Goal: Transaction & Acquisition: Purchase product/service

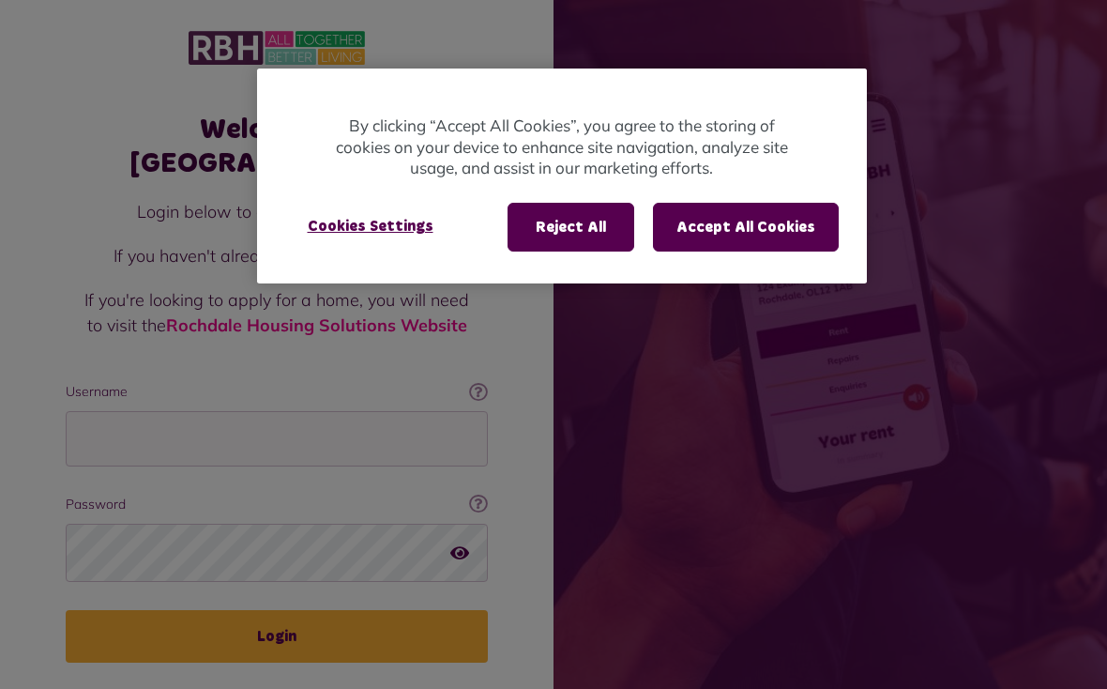
click at [757, 224] on button "Accept All Cookies" at bounding box center [746, 227] width 186 height 49
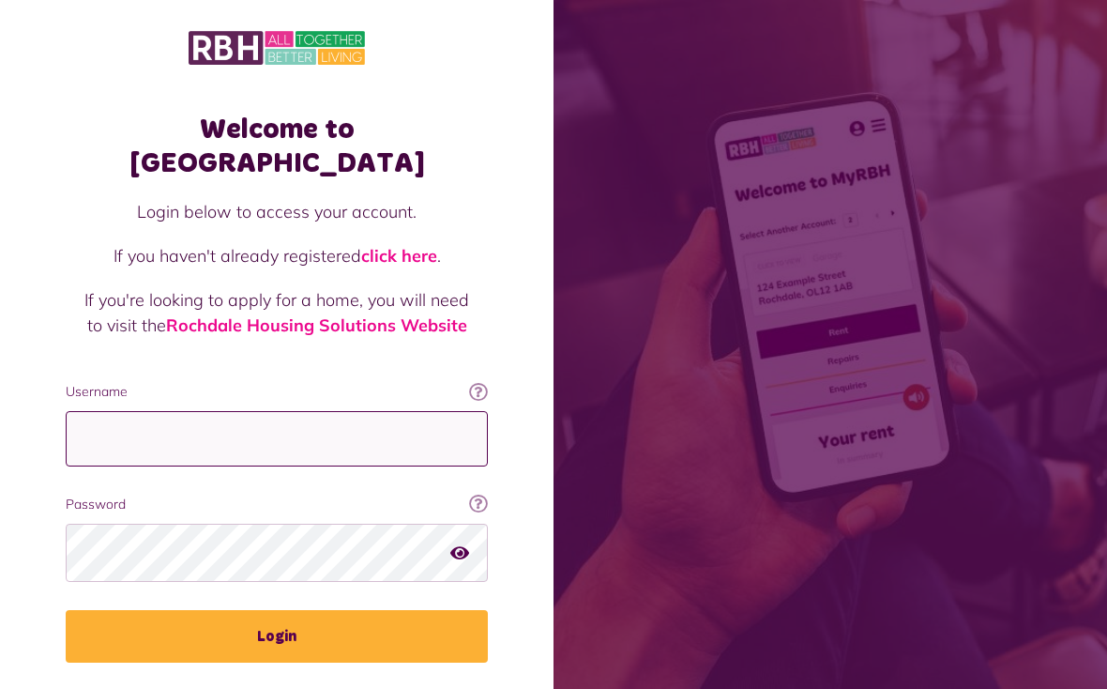
click at [187, 411] on input "Username" at bounding box center [277, 438] width 422 height 55
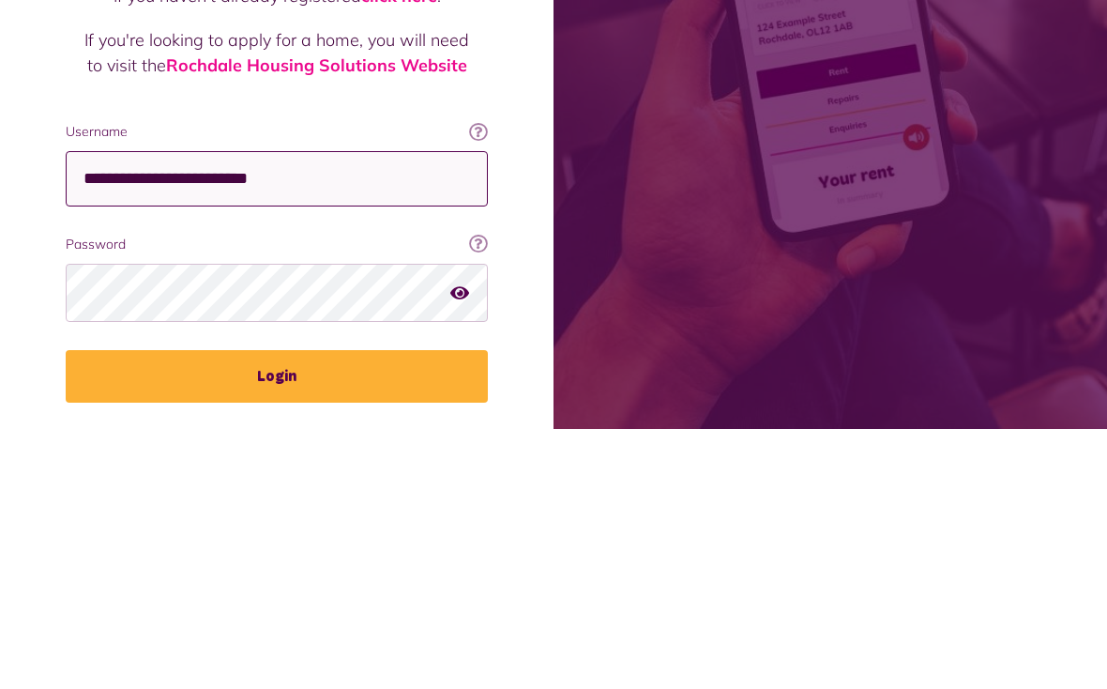
type input "**********"
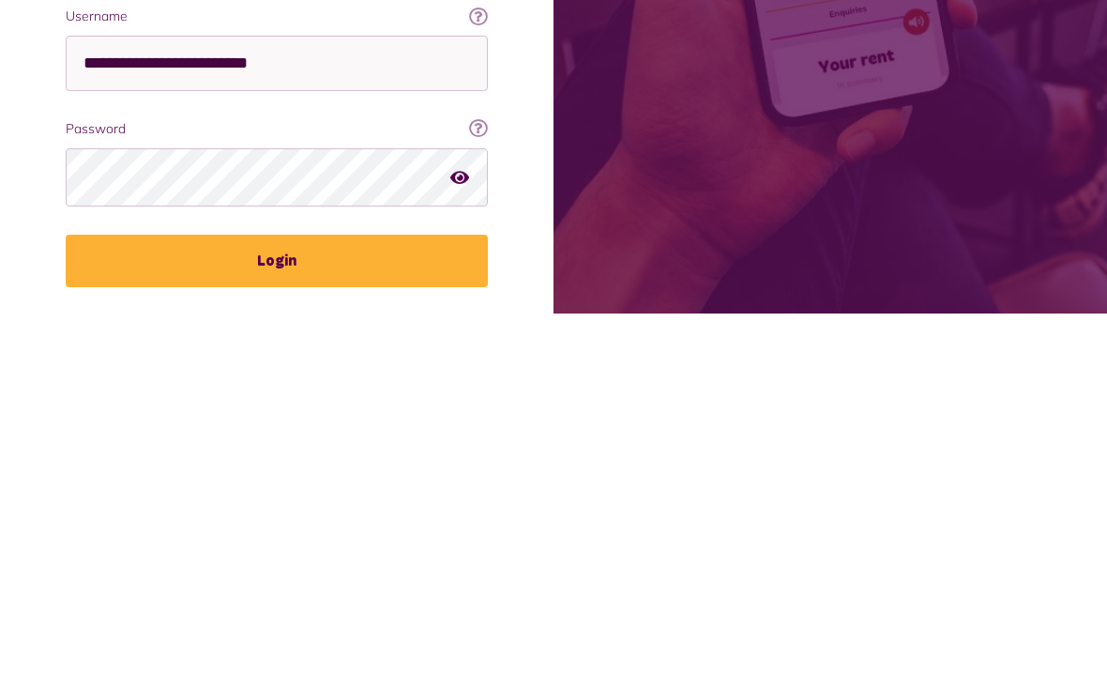
click at [293, 610] on button "Login" at bounding box center [277, 636] width 422 height 53
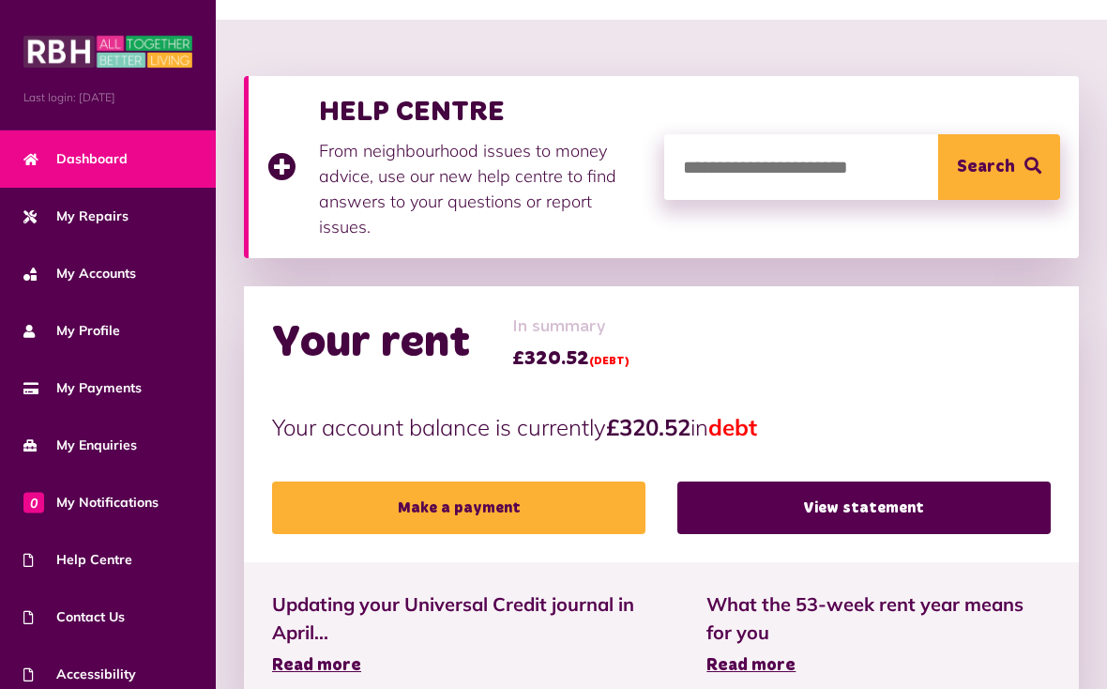
scroll to position [207, 0]
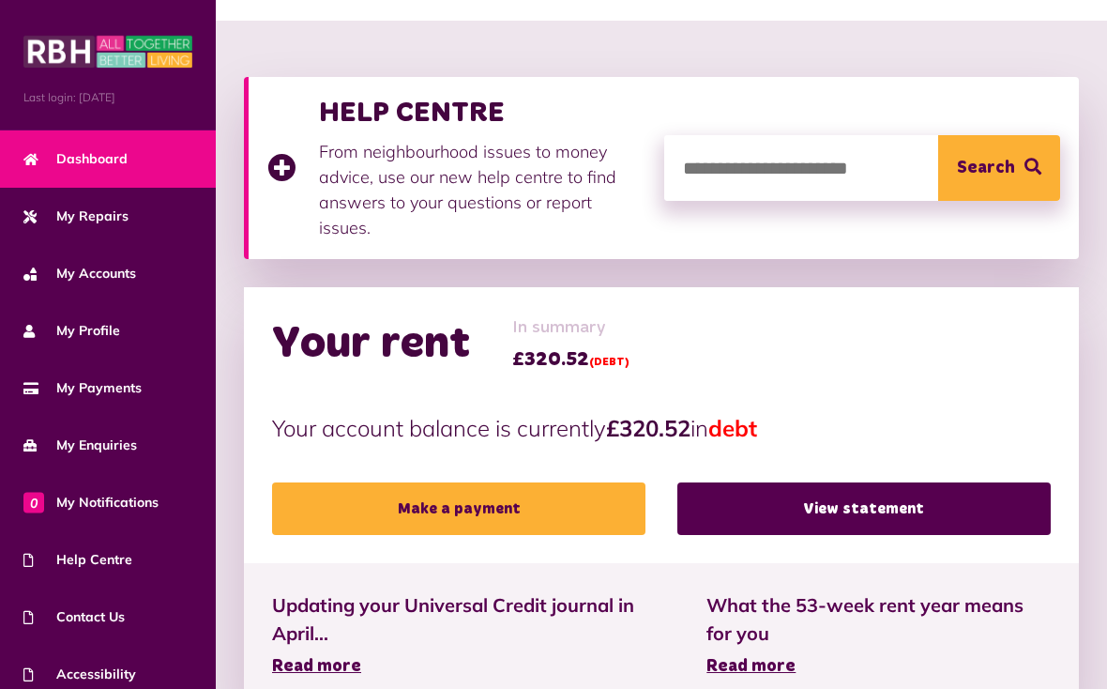
click at [529, 502] on link "Make a payment" at bounding box center [458, 508] width 373 height 53
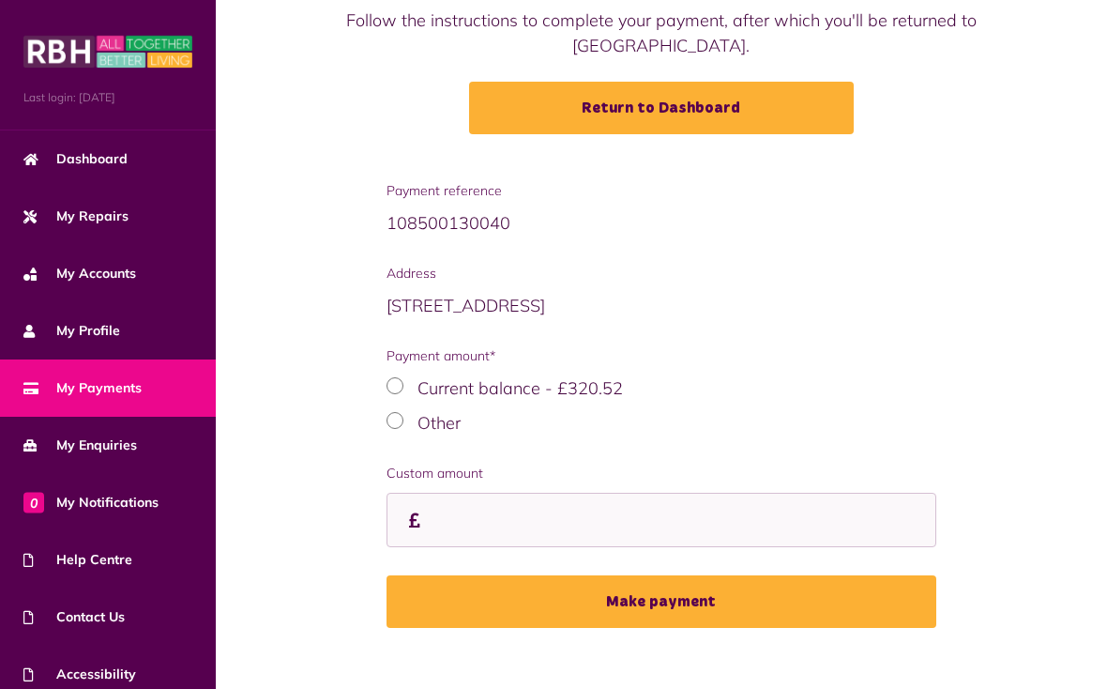
scroll to position [176, 0]
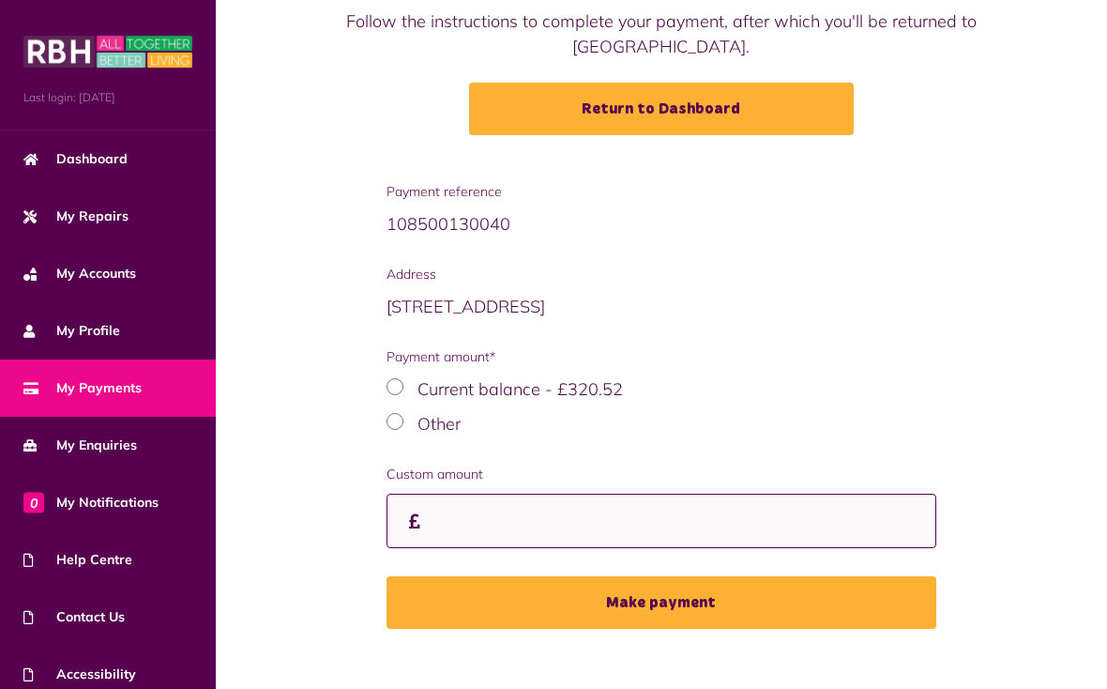
click at [476, 517] on input "Custom amount" at bounding box center [662, 521] width 551 height 55
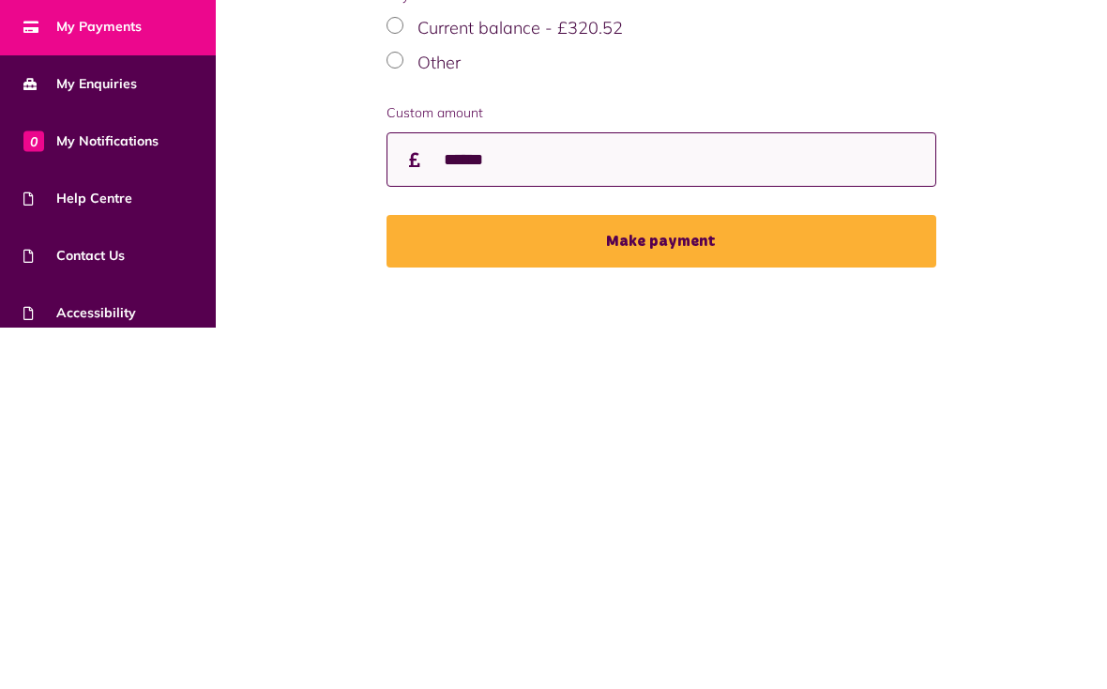
type input "******"
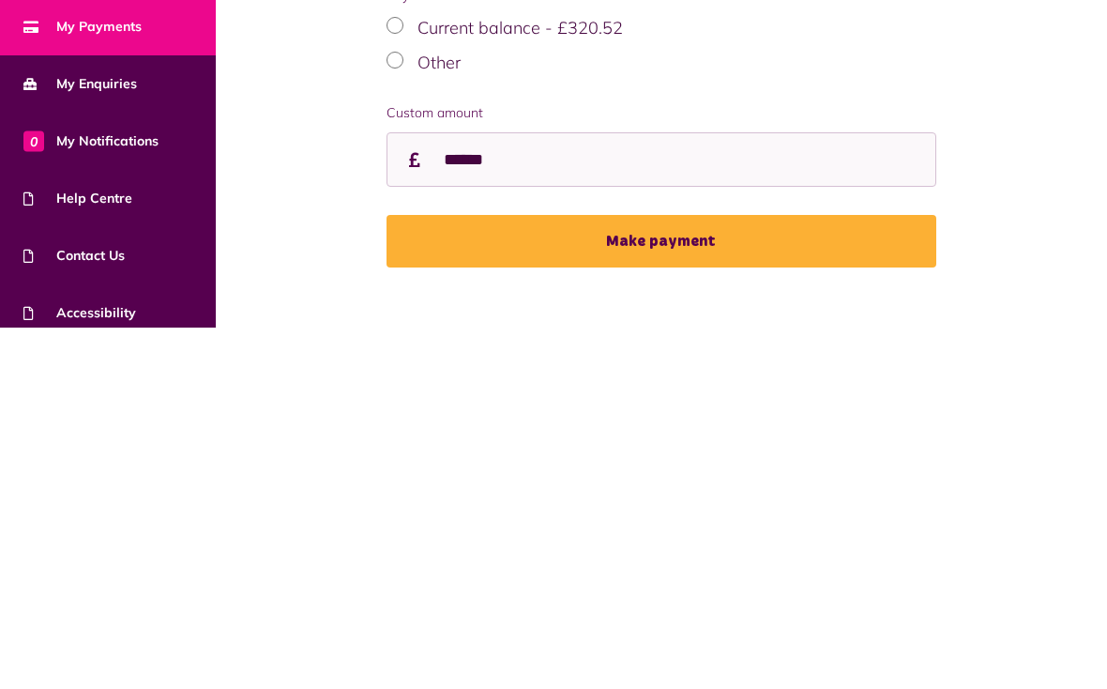
click at [667, 576] on button "Make payment" at bounding box center [662, 602] width 551 height 53
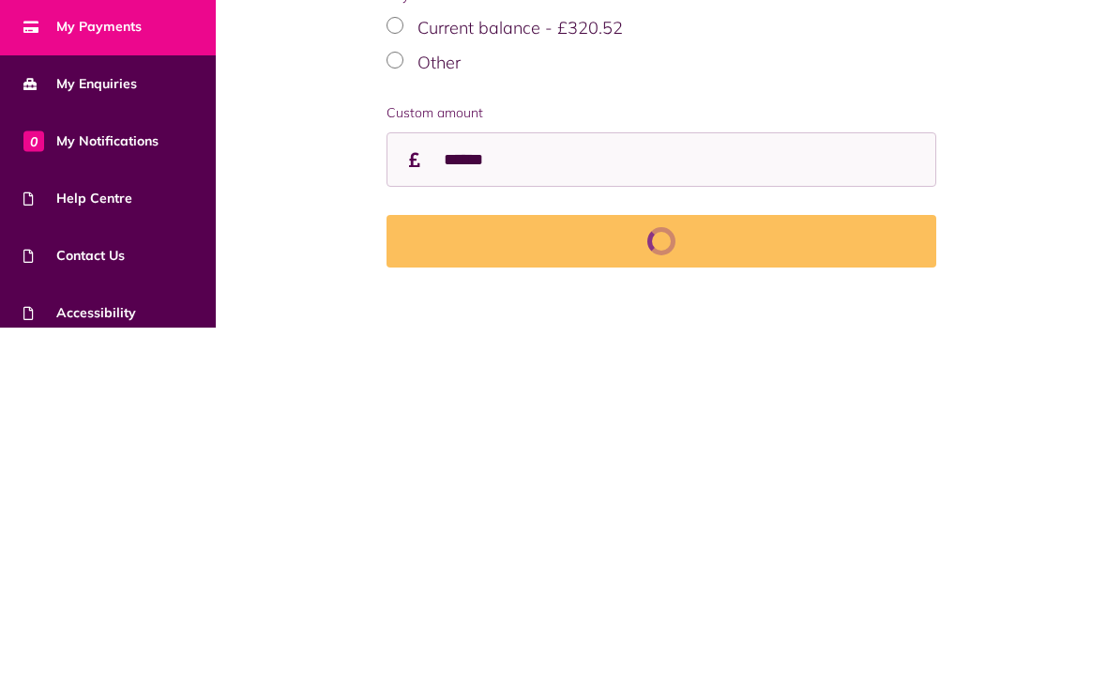
scroll to position [204, 0]
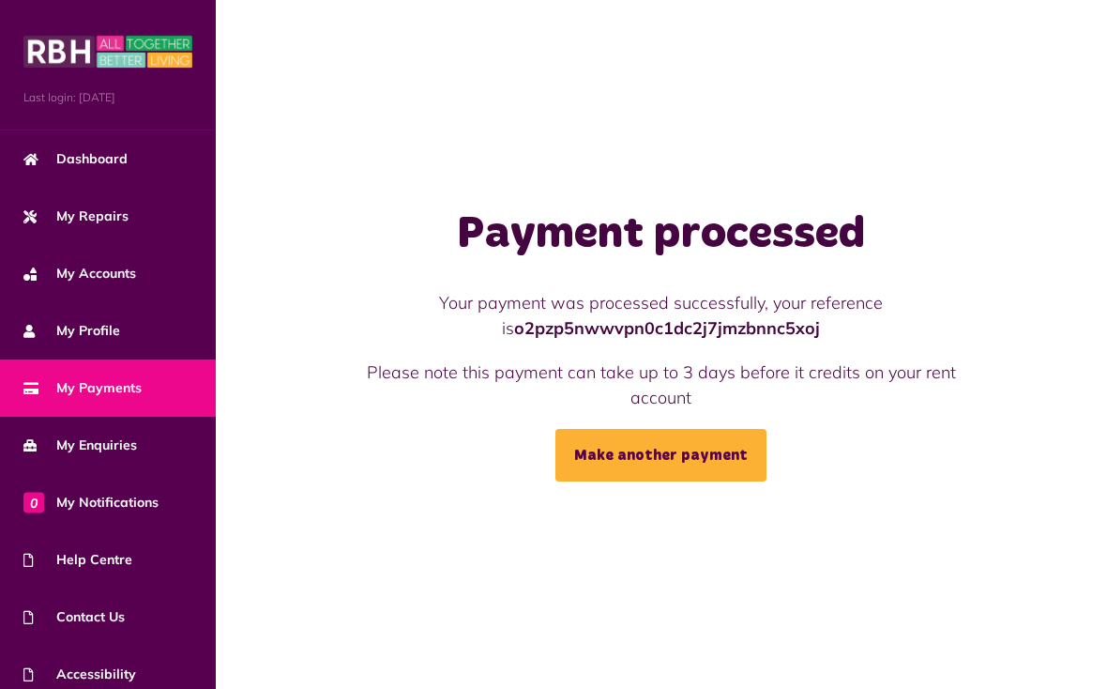
click at [670, 481] on link "Make another payment" at bounding box center [660, 455] width 211 height 53
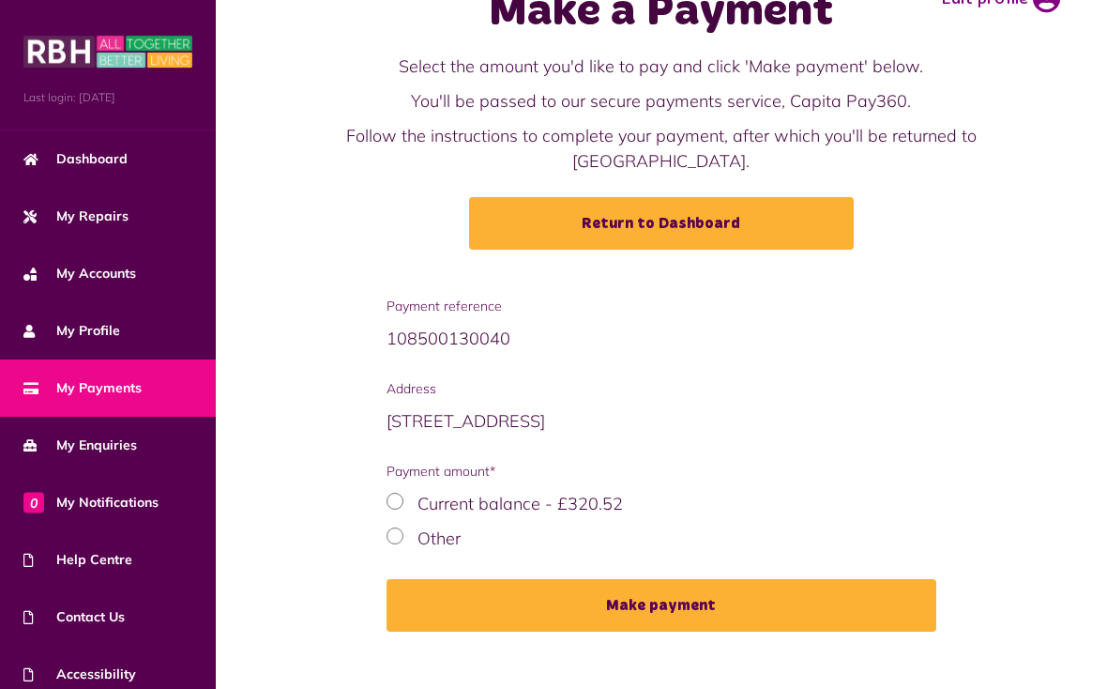
scroll to position [61, 0]
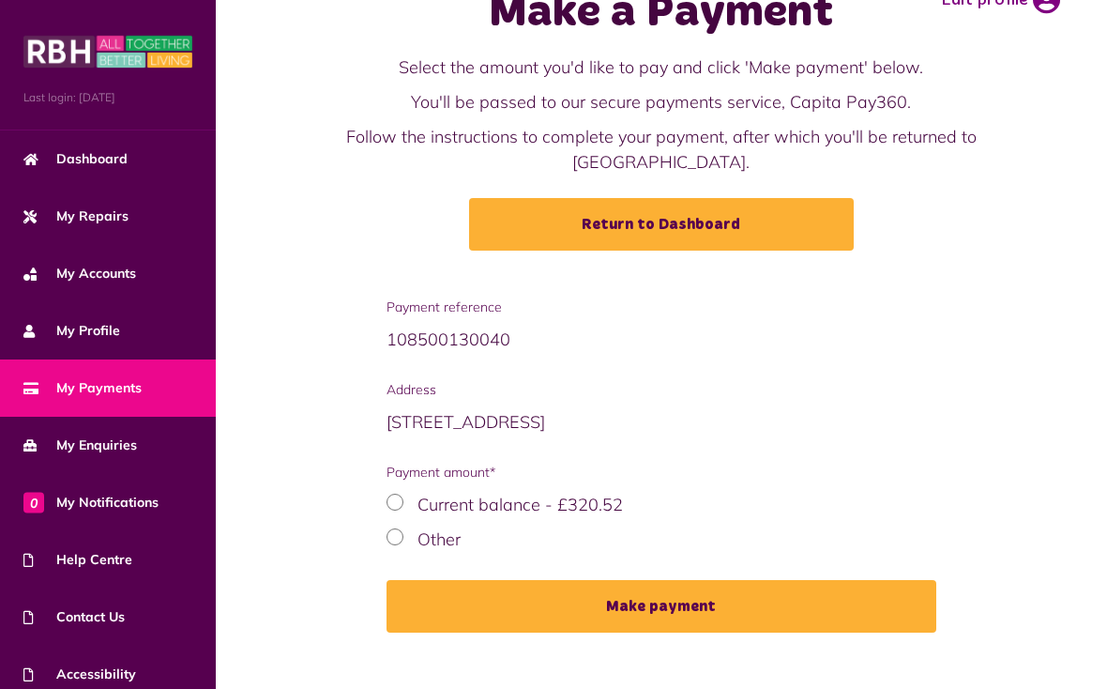
click at [405, 536] on div "Other" at bounding box center [662, 538] width 551 height 25
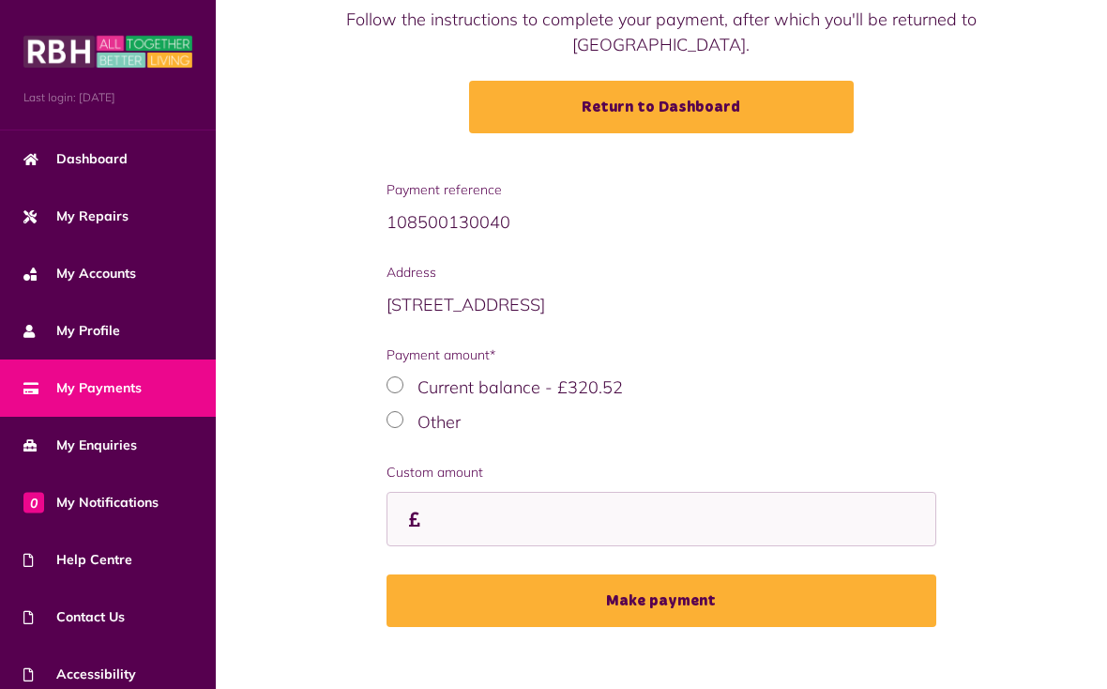
scroll to position [176, 0]
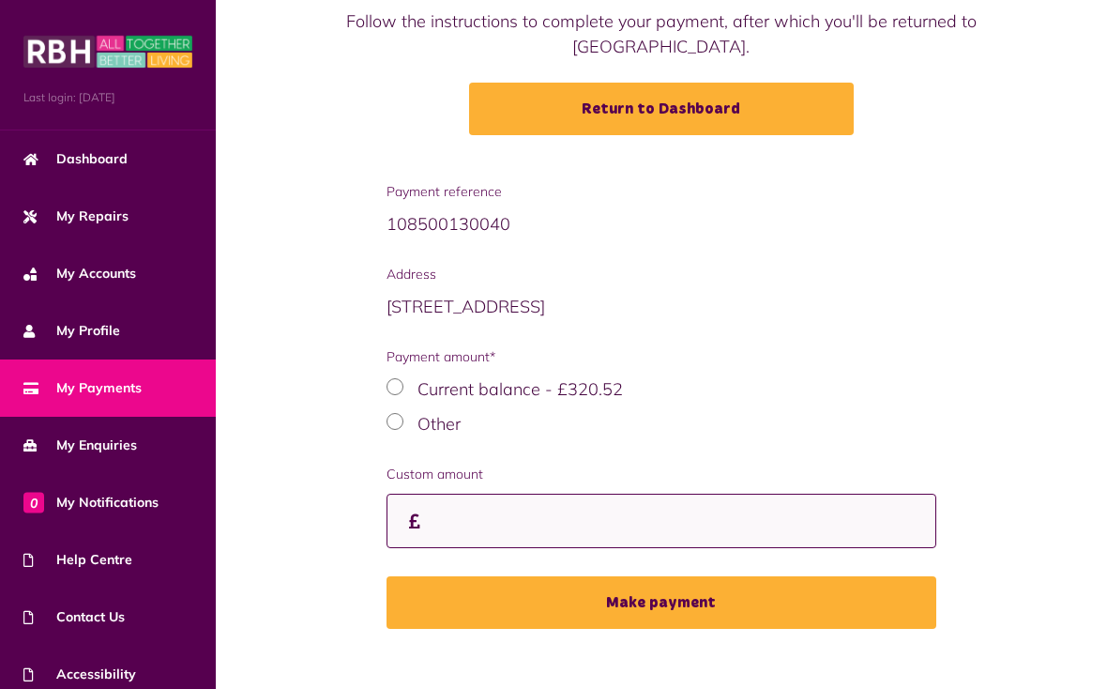
click at [458, 527] on input "Custom amount" at bounding box center [662, 521] width 551 height 55
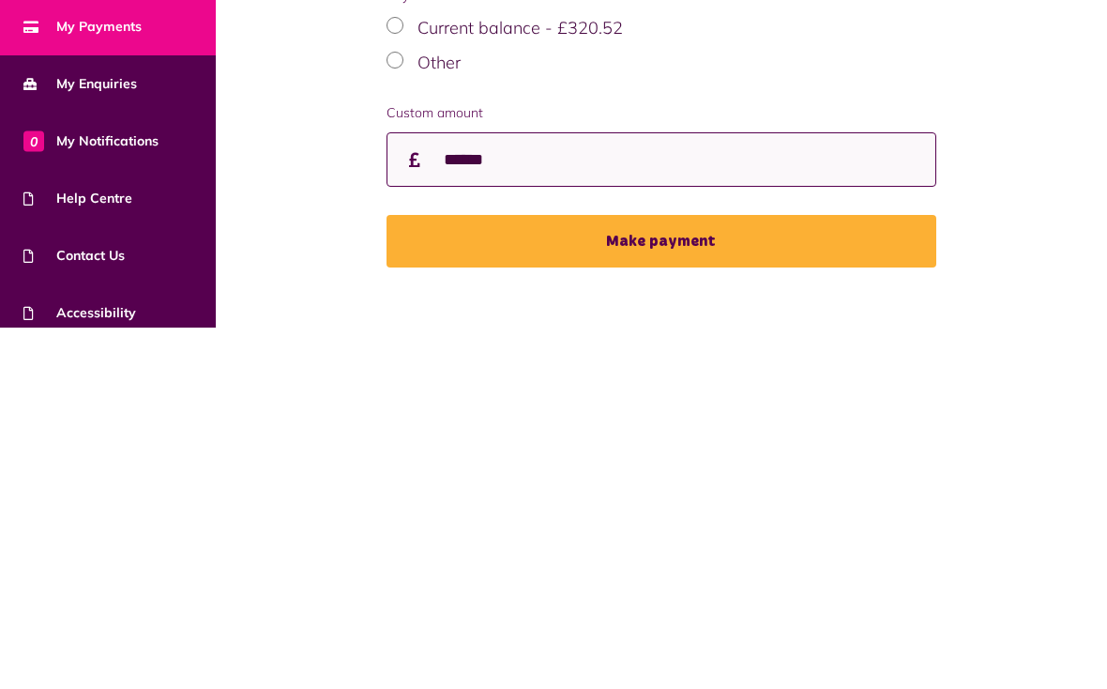
type input "******"
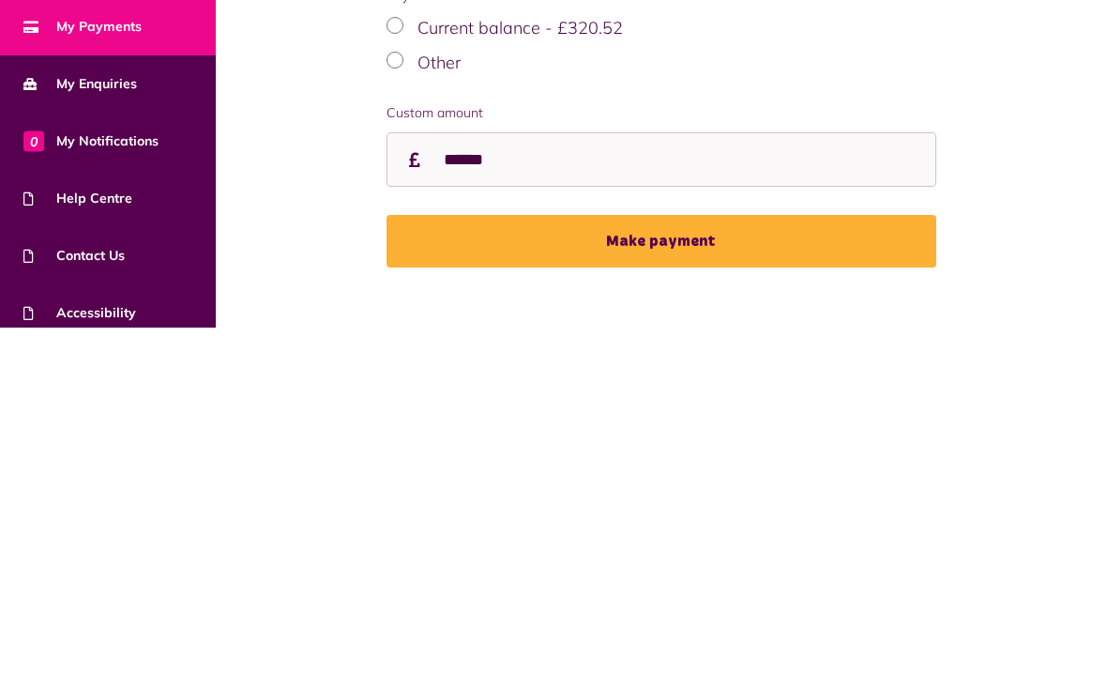
click at [673, 576] on button "Make payment" at bounding box center [662, 602] width 551 height 53
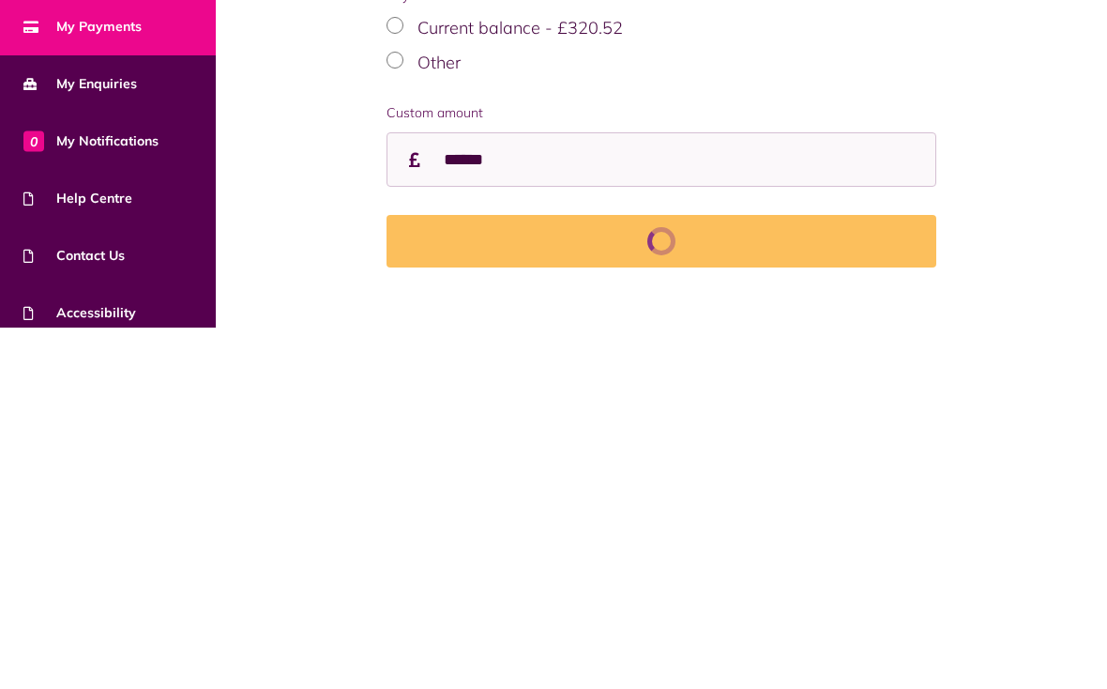
scroll to position [204, 0]
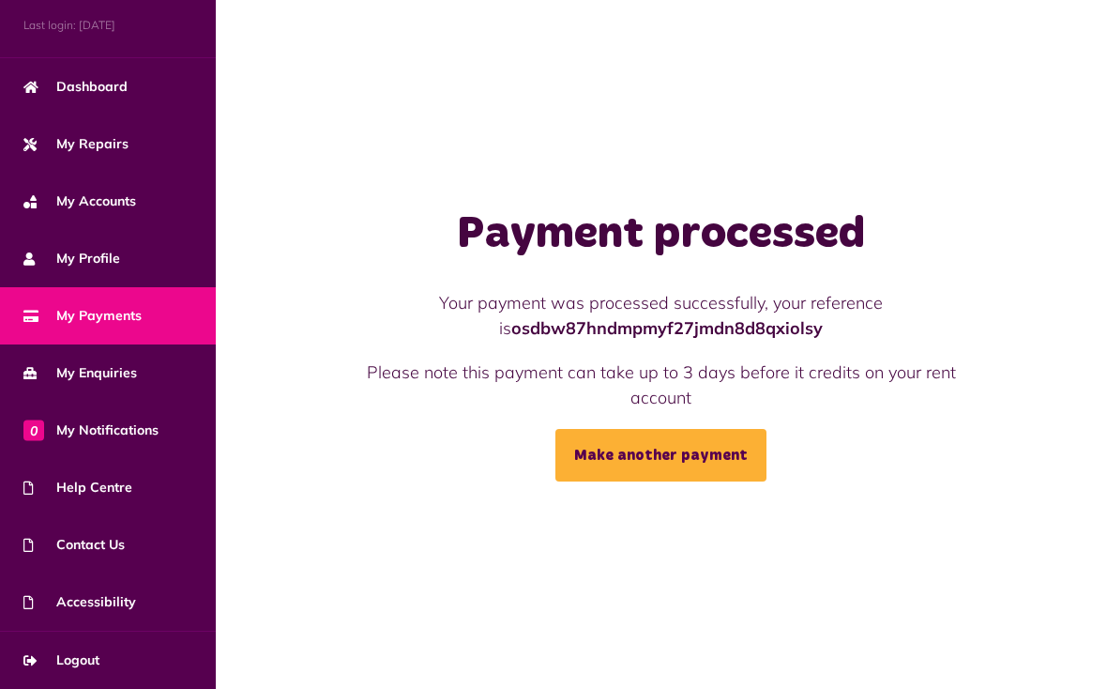
scroll to position [72, 0]
click at [80, 661] on span "Logout" at bounding box center [61, 660] width 76 height 20
